Goal: Information Seeking & Learning: Learn about a topic

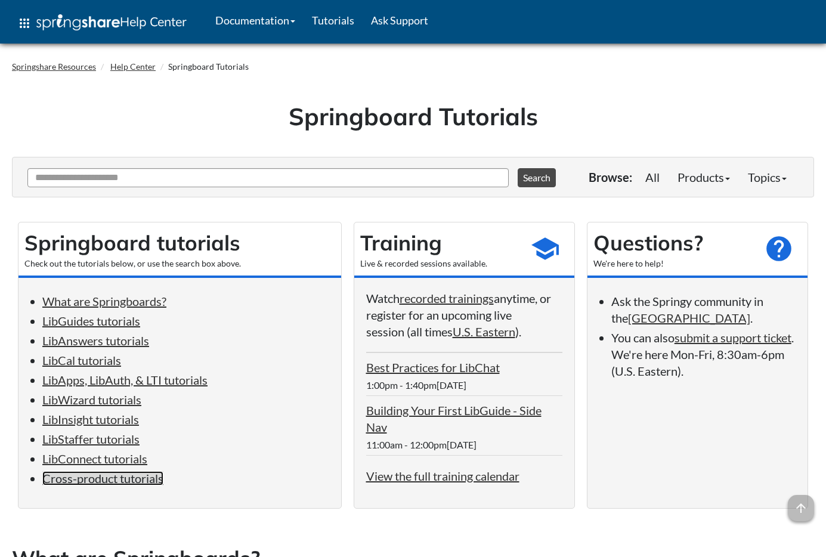
click at [107, 485] on link "Cross-product tutorials" at bounding box center [102, 478] width 121 height 14
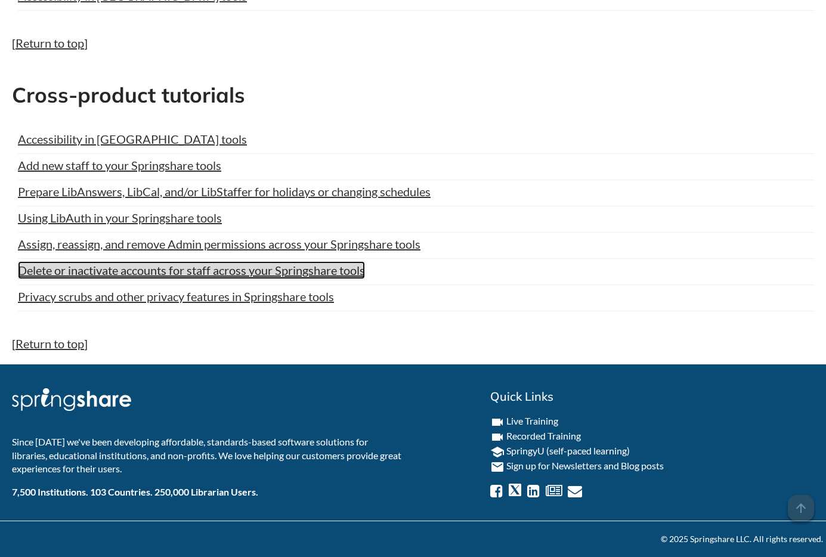
click at [100, 274] on link "Delete or inactivate accounts for staff across your Springshare tools" at bounding box center [191, 270] width 347 height 18
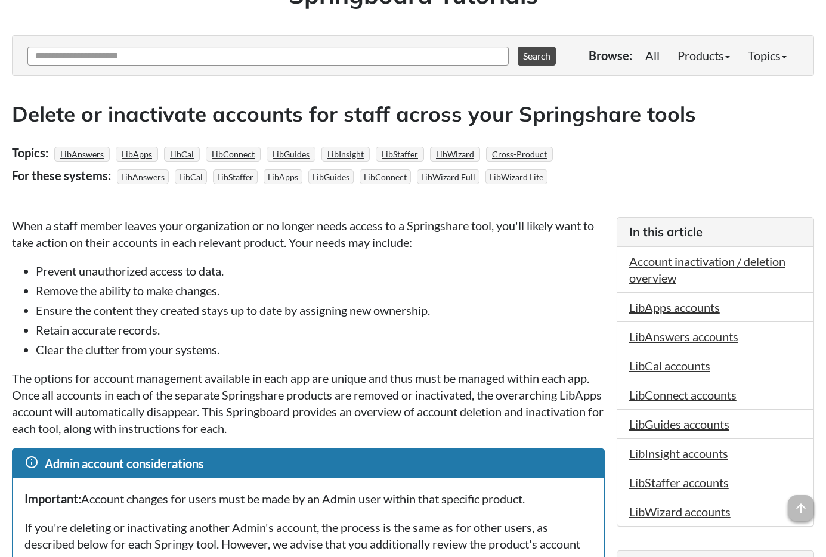
scroll to position [264, 0]
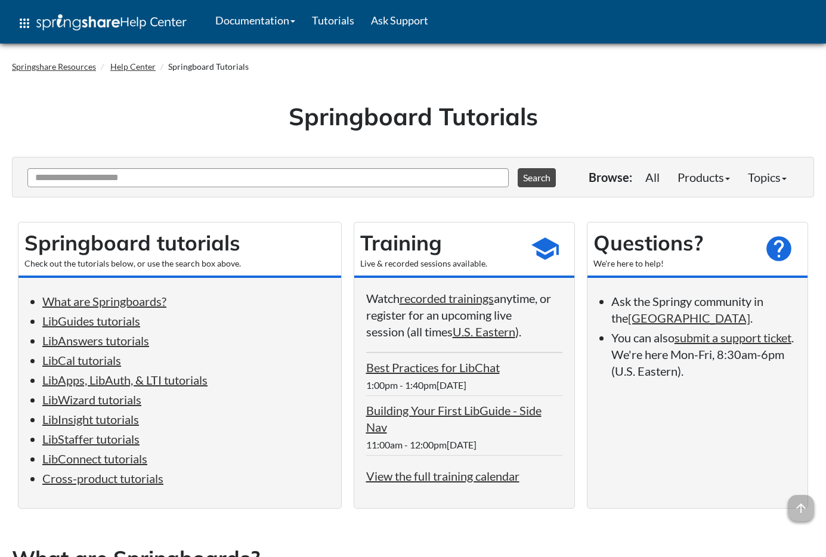
scroll to position [5956, 0]
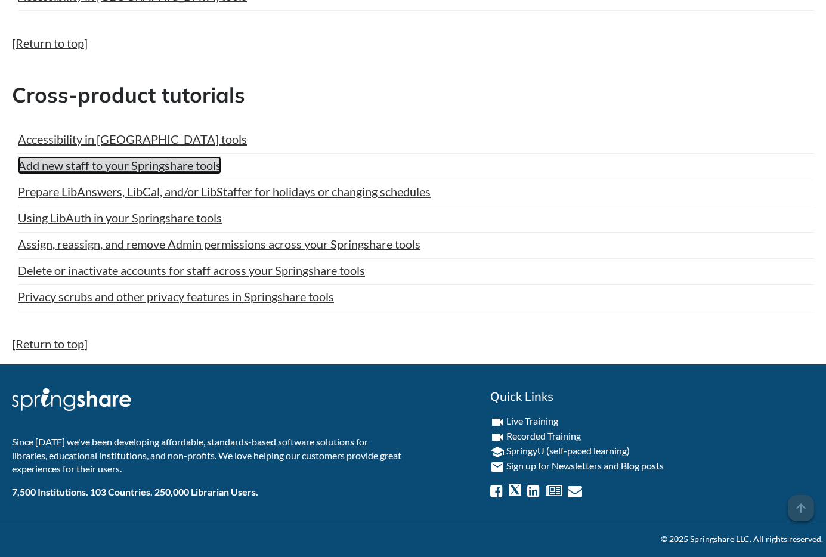
click at [147, 158] on link "Add new staff to your Springshare tools" at bounding box center [119, 165] width 203 height 18
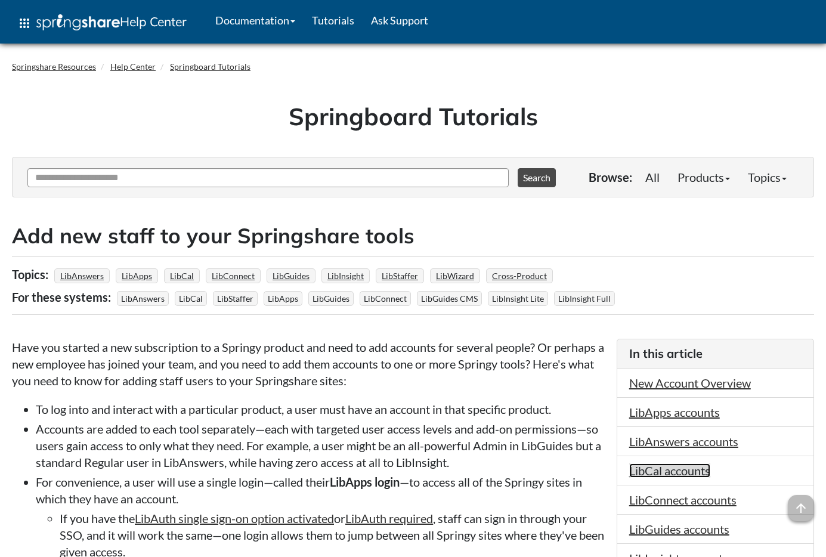
click at [693, 470] on link "LibCal accounts" at bounding box center [669, 470] width 81 height 14
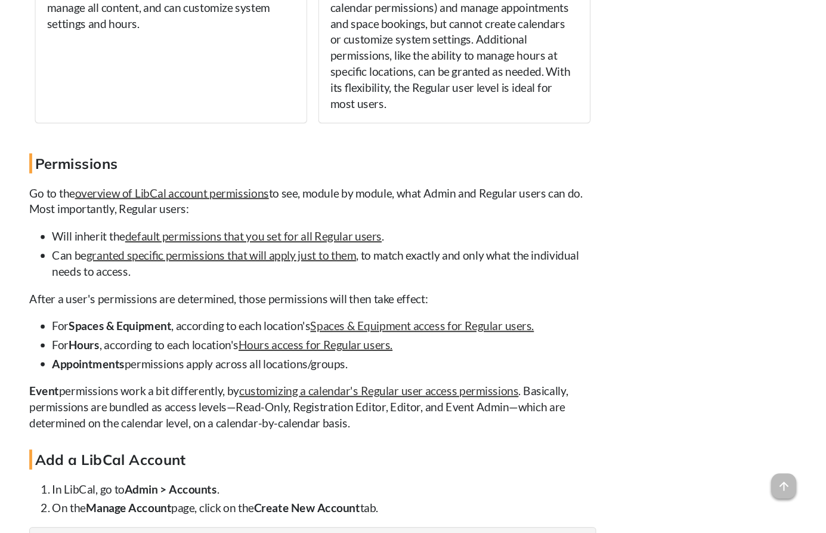
scroll to position [3887, 0]
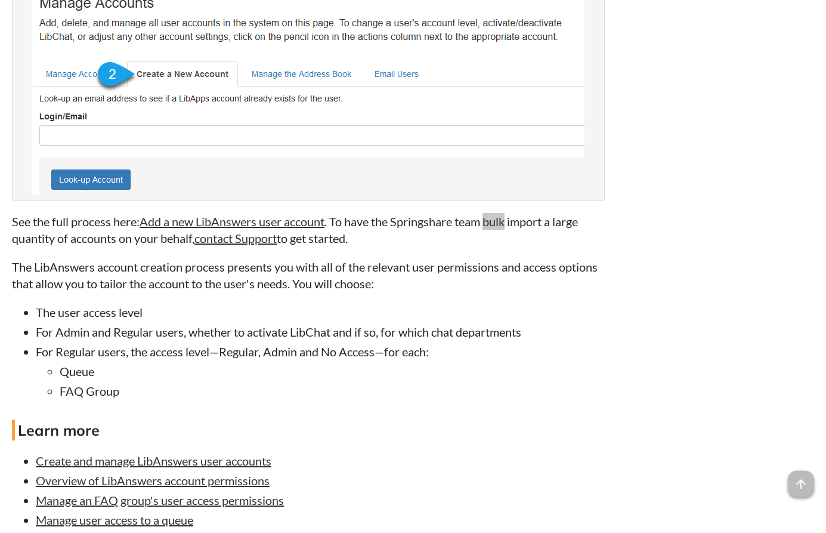
scroll to position [4421, 0]
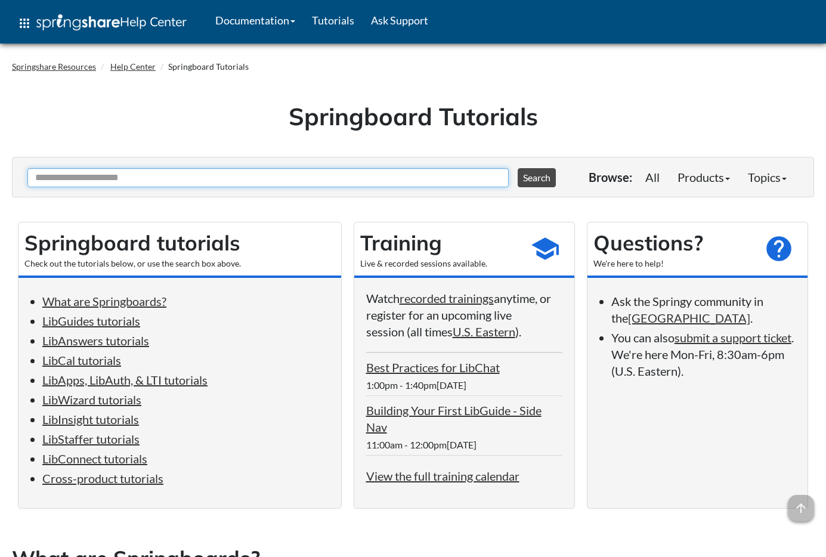
click at [250, 181] on input "Ask Another Question" at bounding box center [267, 177] width 481 height 19
